Goal: Task Accomplishment & Management: Use online tool/utility

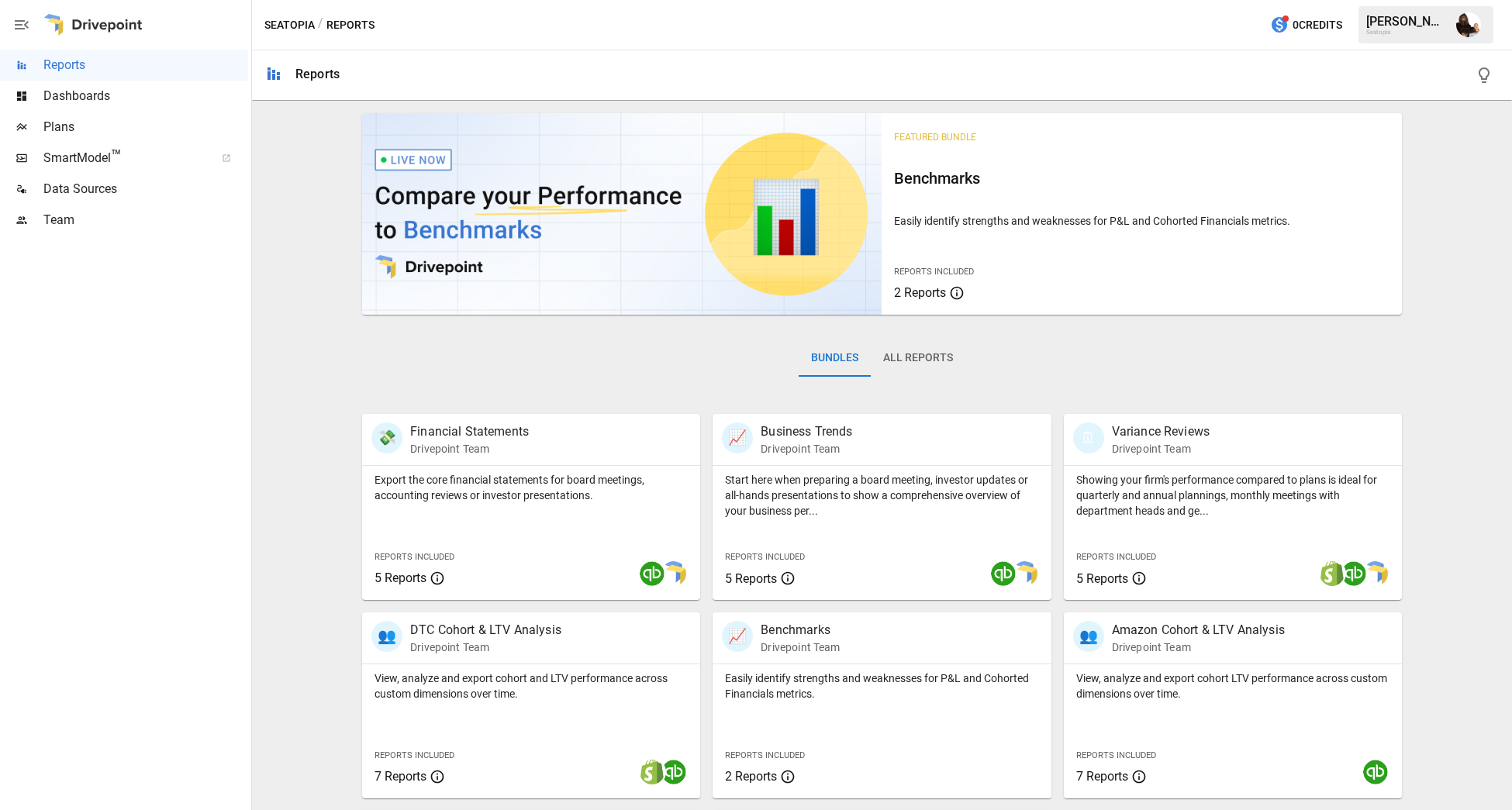
click at [97, 131] on span "Plans" at bounding box center [145, 128] width 205 height 19
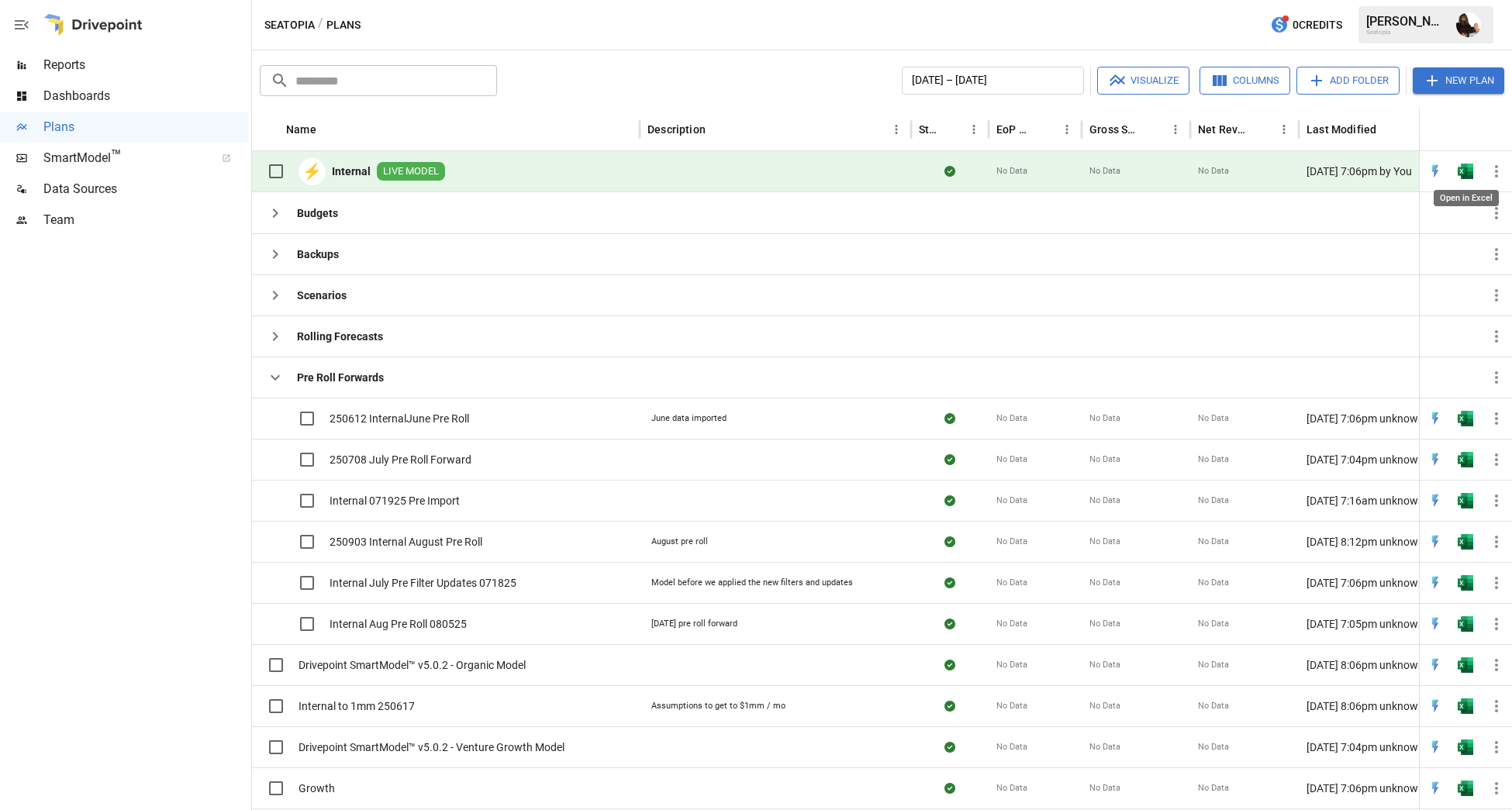
click at [1464, 170] on img "Open in Excel" at bounding box center [1465, 172] width 16 height 16
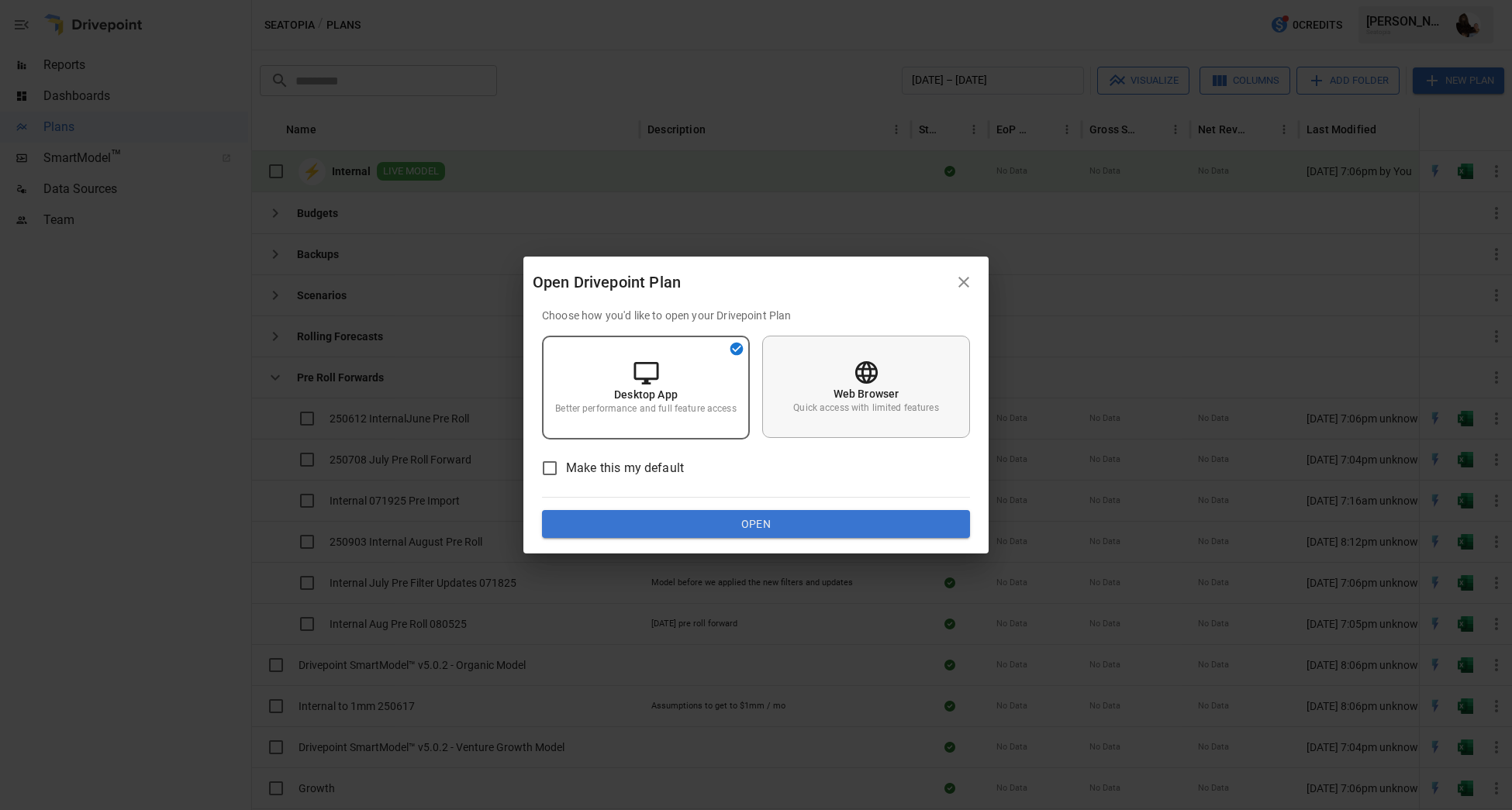
click at [862, 363] on icon at bounding box center [866, 373] width 22 height 22
click at [777, 524] on button "Open" at bounding box center [756, 524] width 428 height 28
